Goal: Check status: Check status

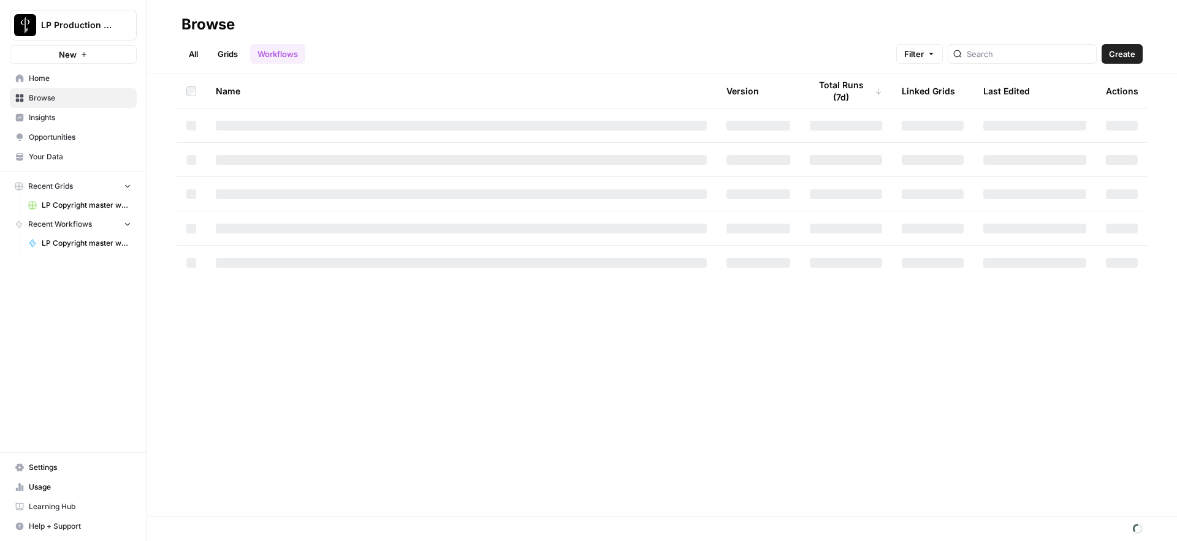
click at [72, 206] on span "LP Copyright master workflow Grid" at bounding box center [87, 205] width 90 height 11
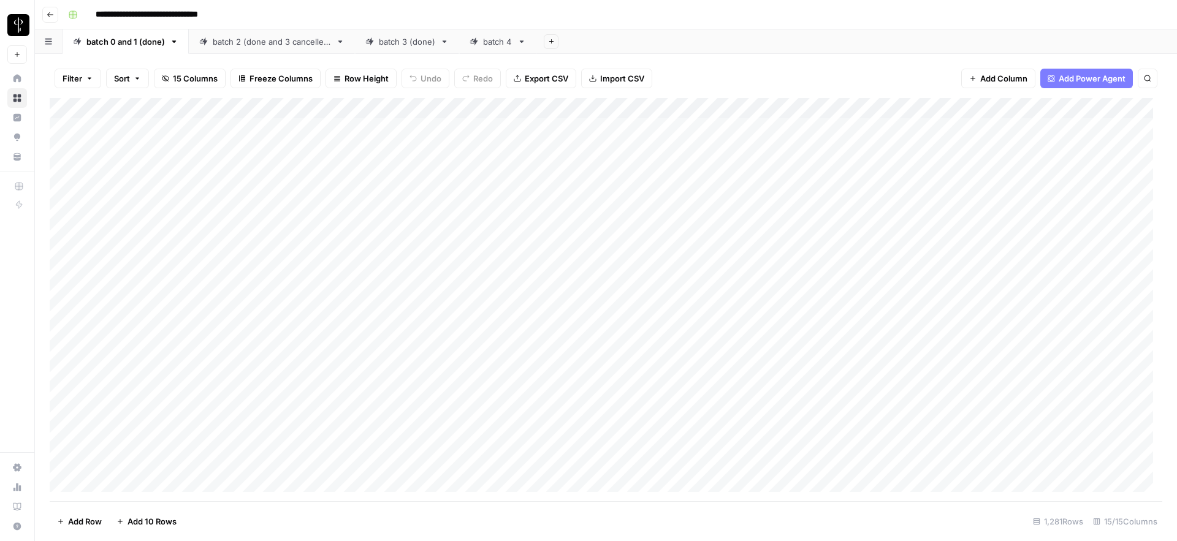
click at [286, 46] on div "batch 2 (done and 3 cancelled)" at bounding box center [272, 42] width 118 height 12
